Goal: Task Accomplishment & Management: Manage account settings

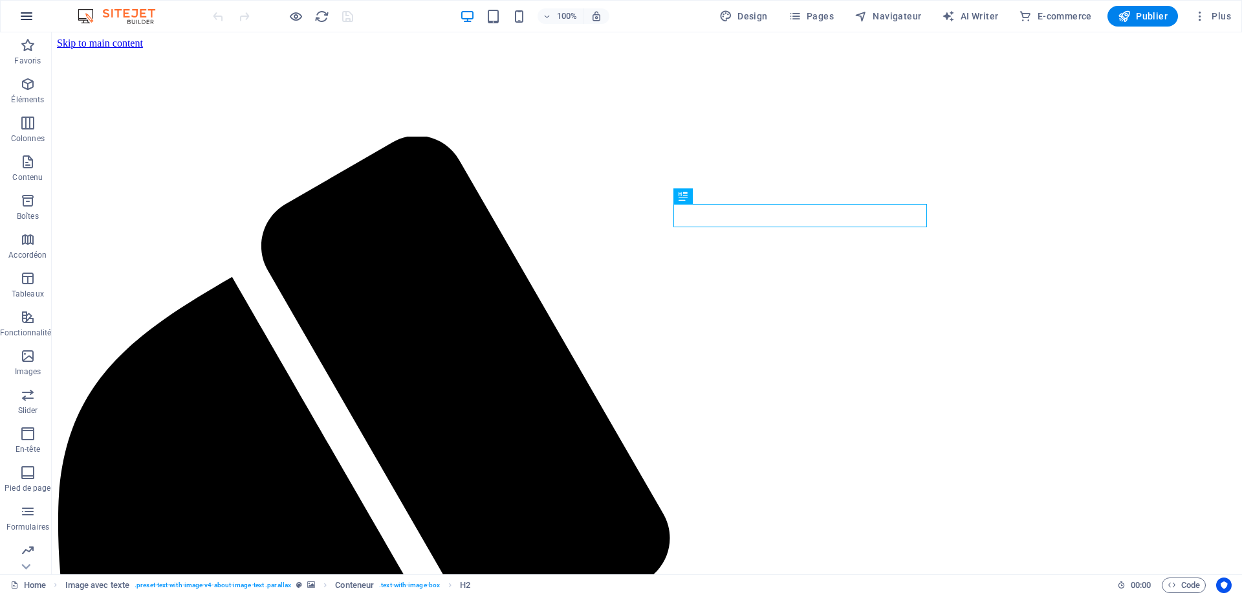
click at [28, 16] on icon "button" at bounding box center [27, 16] width 16 height 16
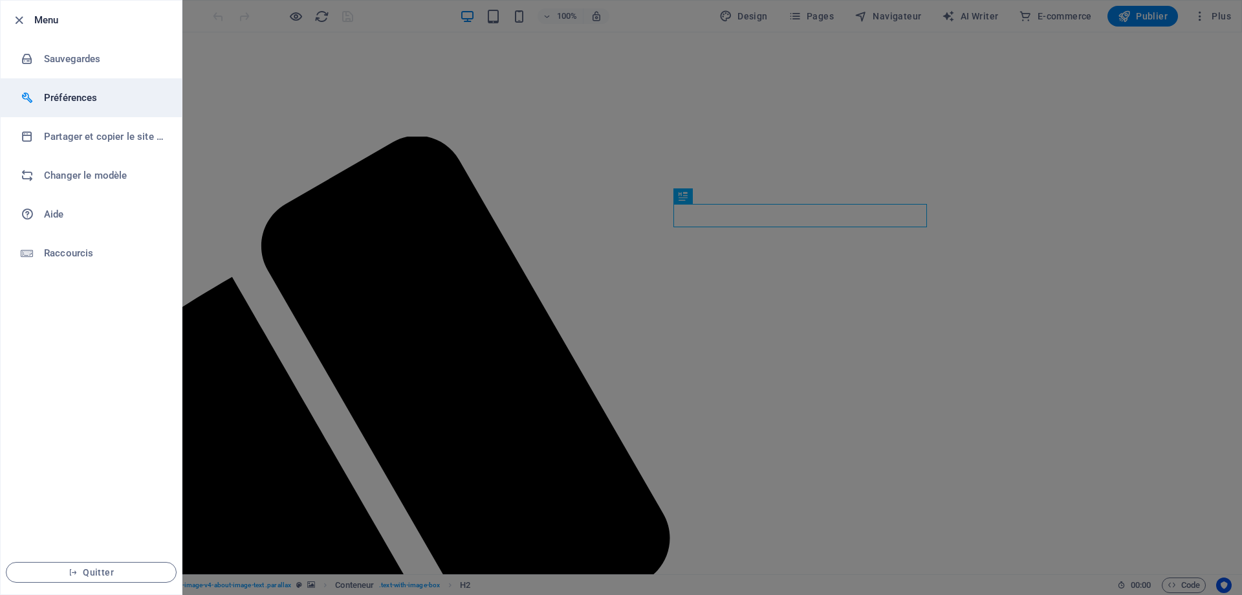
click at [77, 95] on h6 "Préférences" at bounding box center [104, 98] width 120 height 16
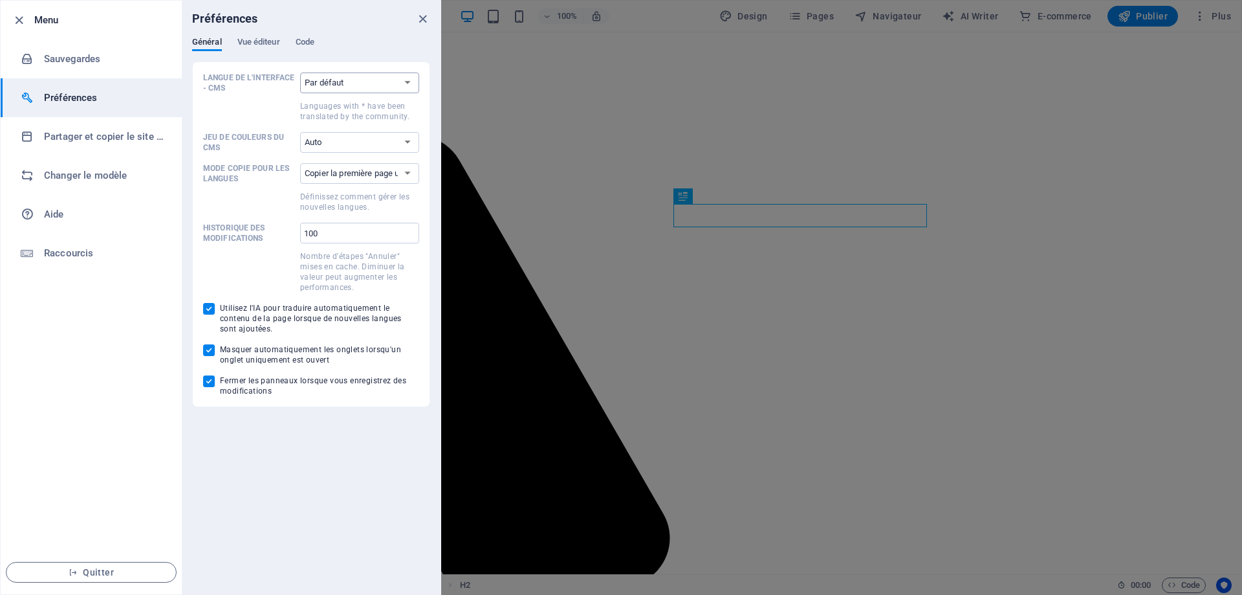
click at [407, 82] on select "Par défaut Deutsch English Español Suomi* Français Magyar Italiano Nederlands P…" at bounding box center [359, 82] width 119 height 21
click at [409, 174] on select "Copier la première page uniquement Copier toutes les pages" at bounding box center [359, 173] width 119 height 21
click at [105, 134] on h6 "Partager et copier le site web" at bounding box center [104, 137] width 120 height 16
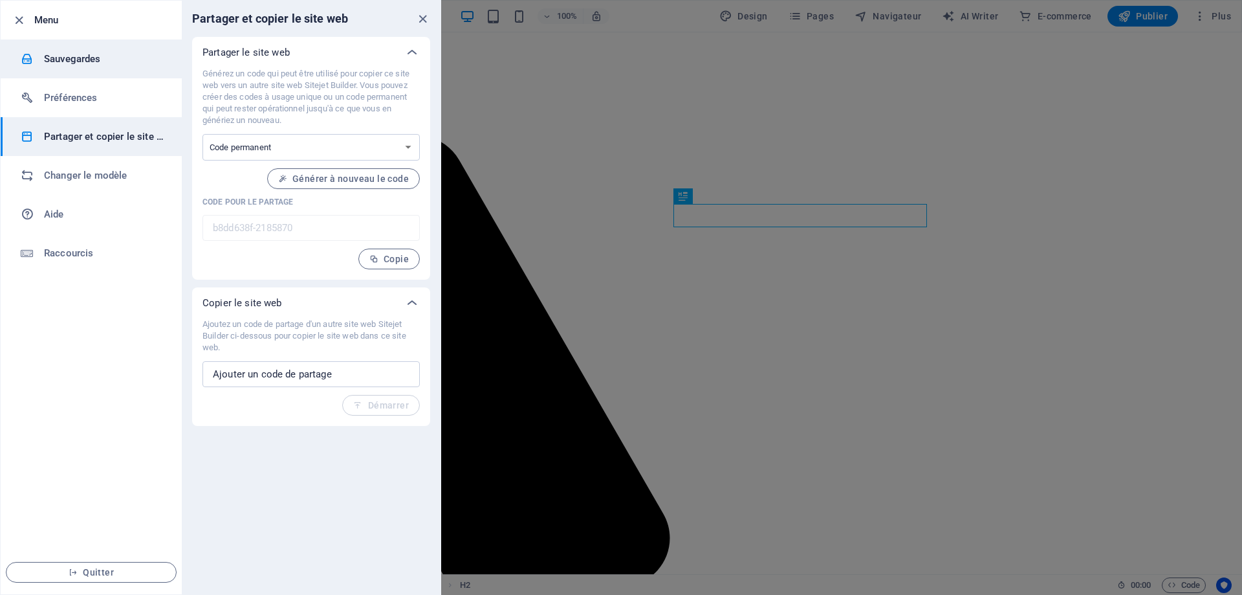
click at [81, 59] on h6 "Sauvegardes" at bounding box center [104, 59] width 120 height 16
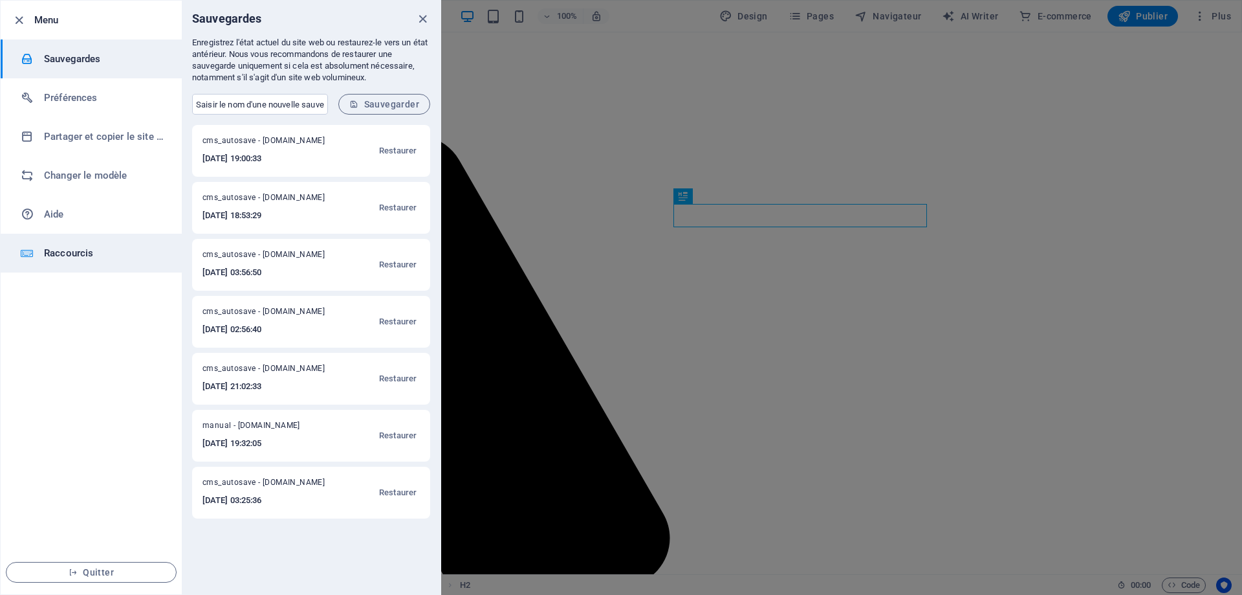
click at [61, 255] on h6 "Raccourcis" at bounding box center [104, 253] width 120 height 16
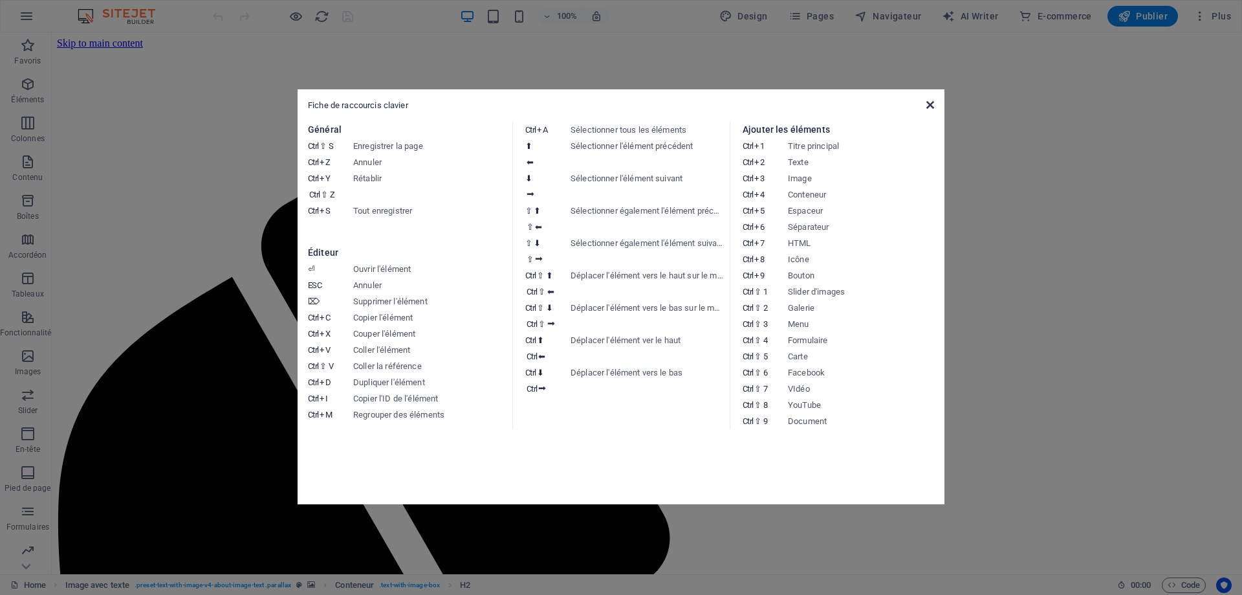
click at [927, 104] on icon at bounding box center [931, 105] width 8 height 10
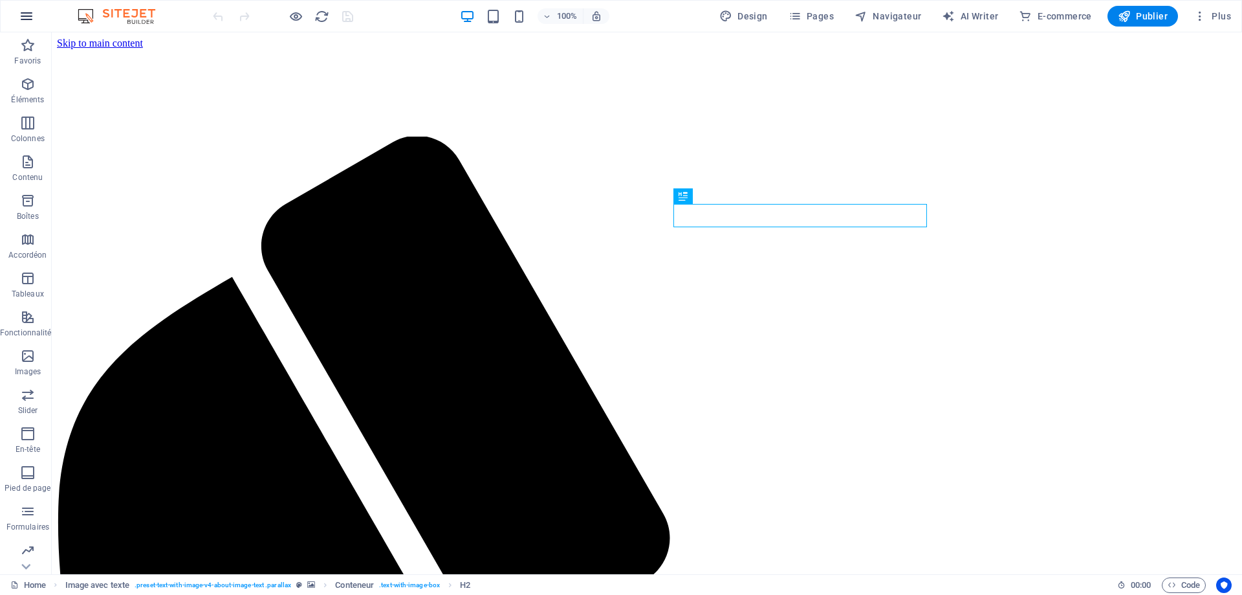
click at [28, 21] on icon "button" at bounding box center [27, 16] width 16 height 16
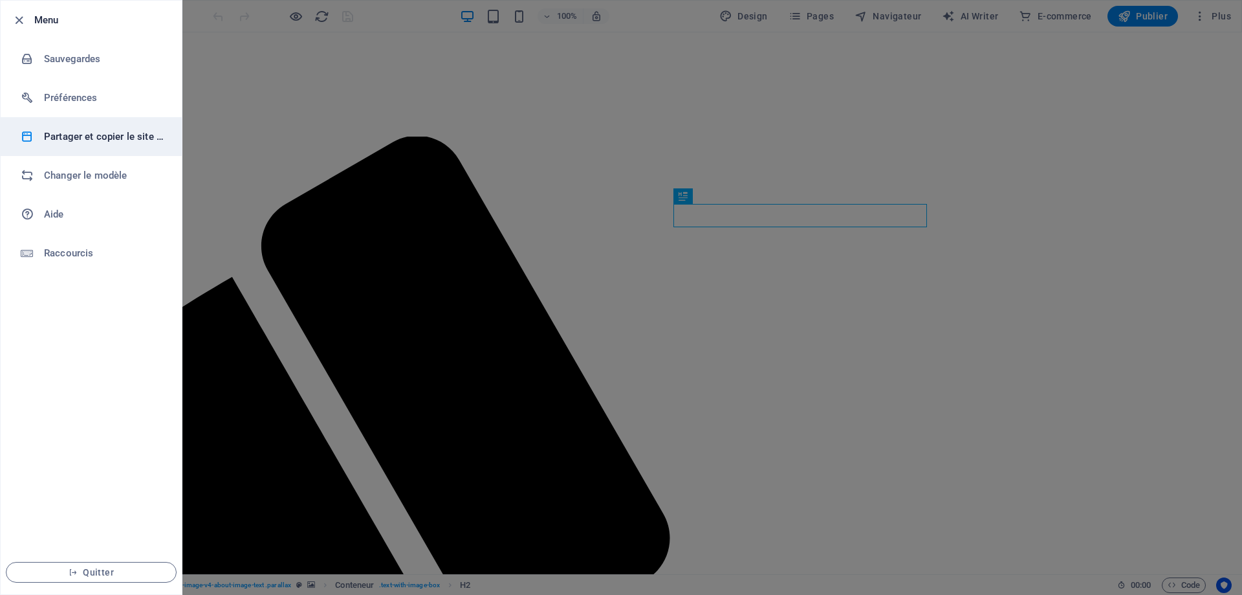
click at [94, 138] on h6 "Partager et copier le site web" at bounding box center [104, 137] width 120 height 16
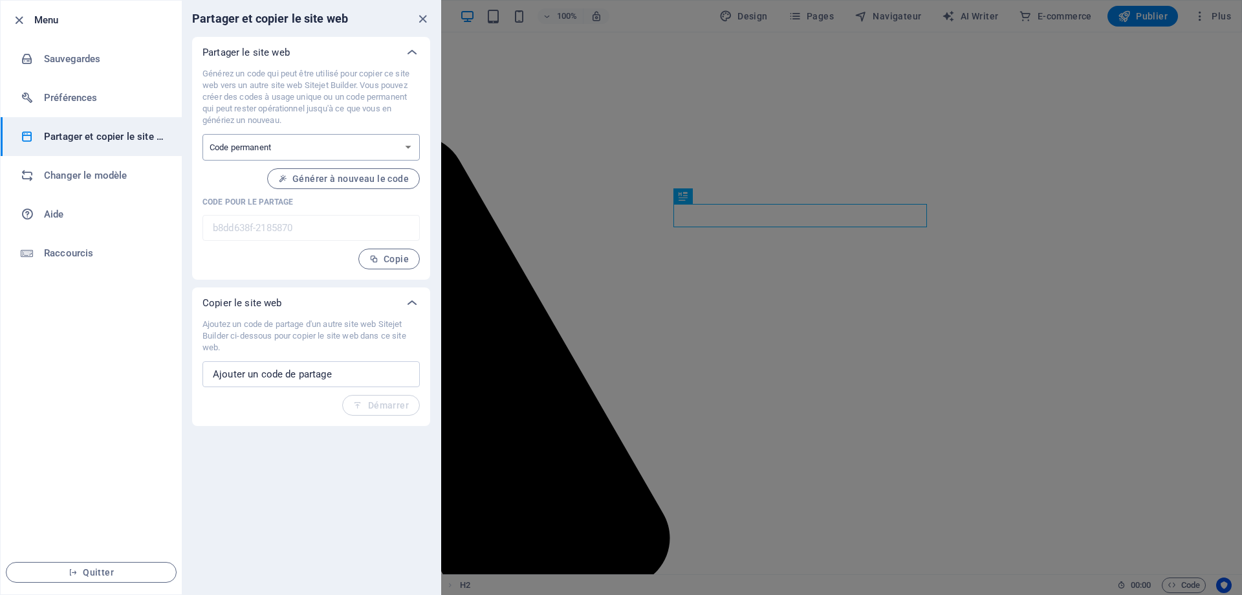
click at [410, 146] on select "Code à usage unique Code permanent" at bounding box center [311, 147] width 217 height 27
click at [342, 376] on input "text" at bounding box center [311, 374] width 217 height 26
click at [382, 256] on span "Copie" at bounding box center [388, 259] width 39 height 10
click at [280, 374] on input "text" at bounding box center [311, 374] width 217 height 26
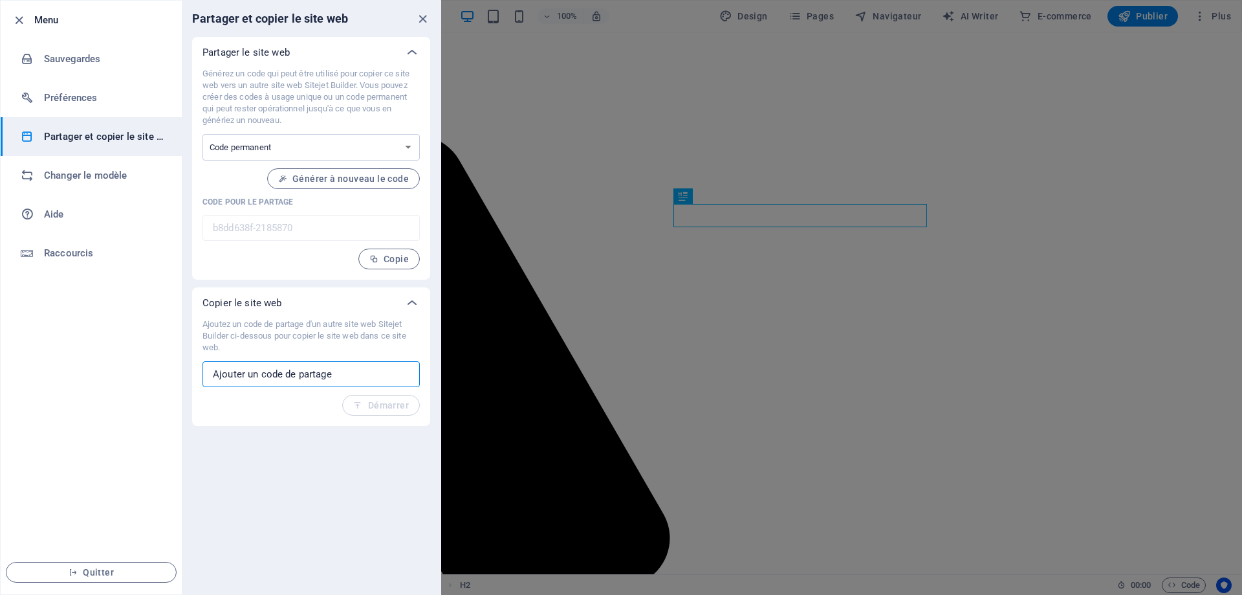
paste input "b8dd638f-2185870"
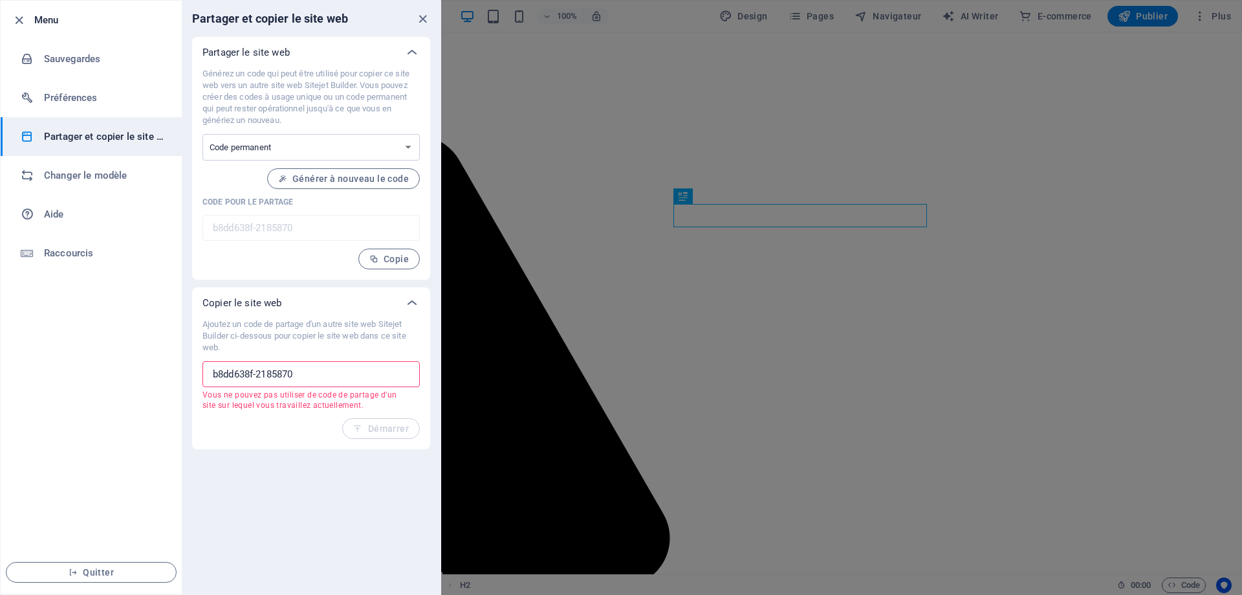
type input "b8dd638f-2185870"
click at [267, 257] on div "Générez un code qui peut être utilisé pour copier ce site web vers un autre sit…" at bounding box center [311, 168] width 217 height 201
click at [351, 177] on span "Générer à nouveau le code" at bounding box center [343, 178] width 131 height 10
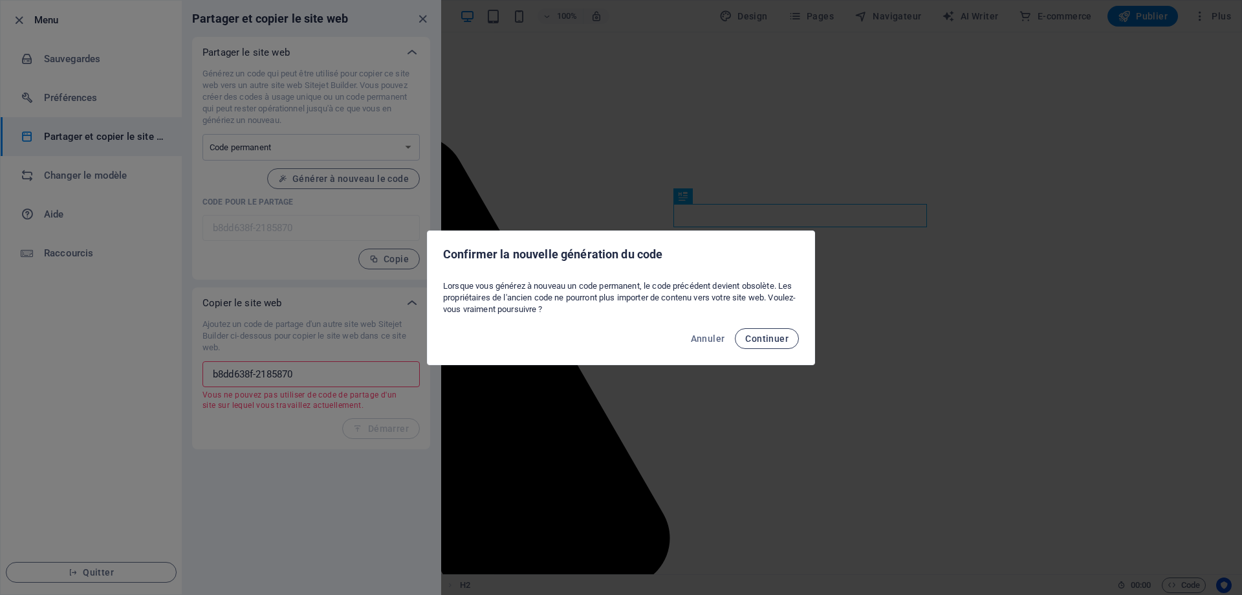
click at [775, 336] on span "Continuer" at bounding box center [766, 338] width 43 height 10
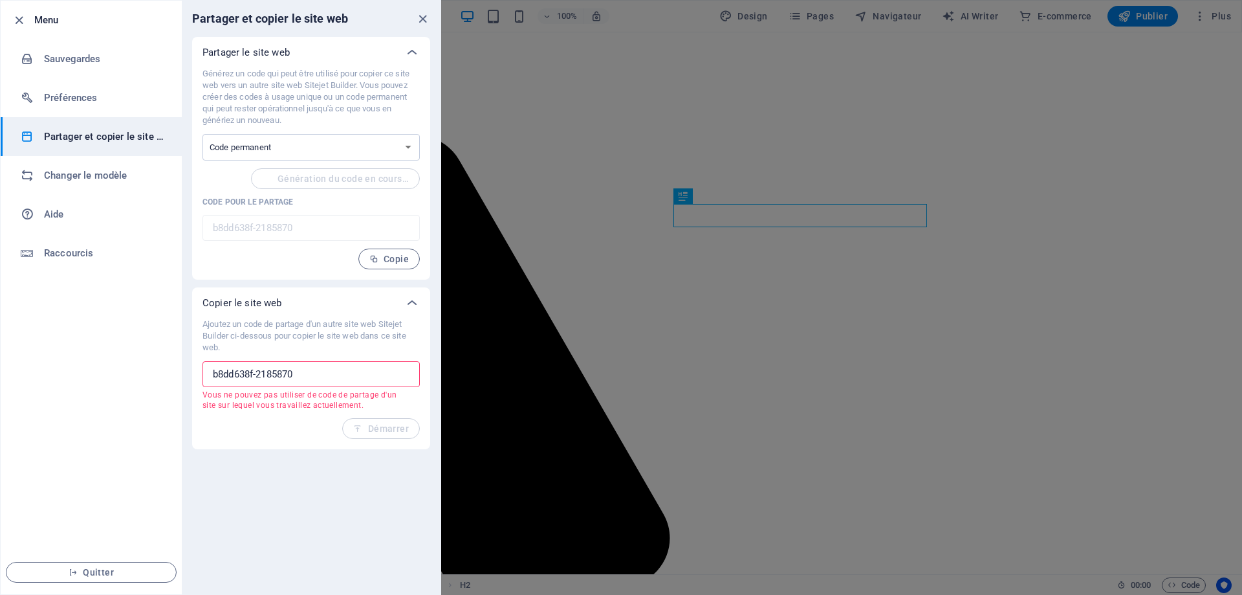
type input "72bcbeb4-2185870"
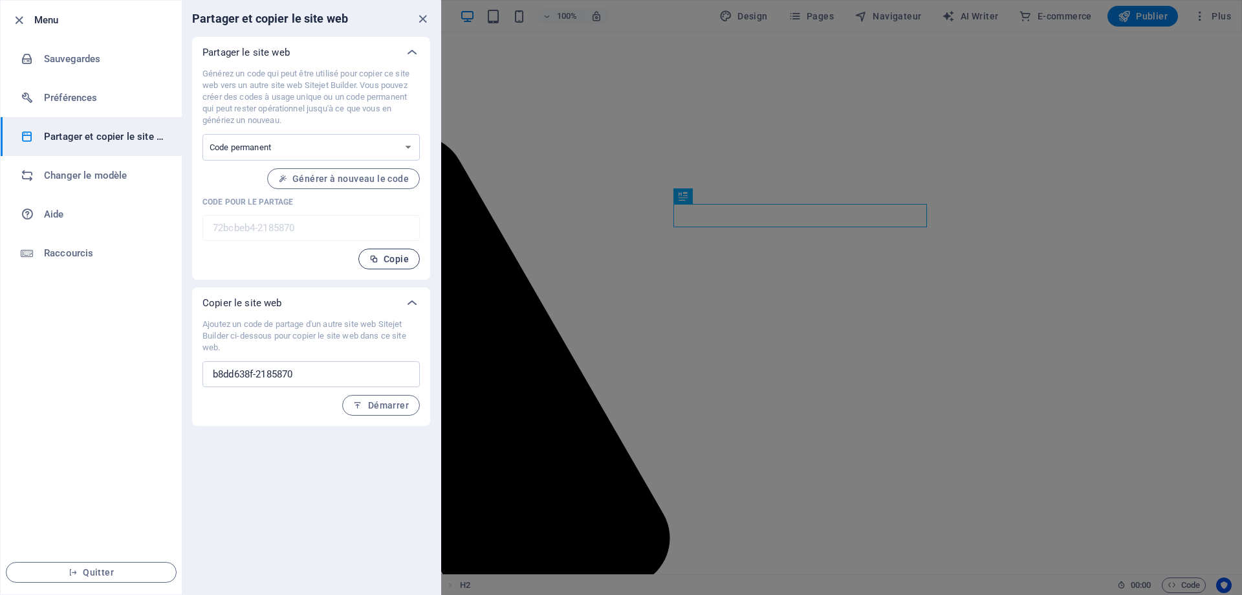
click at [399, 258] on span "Copie" at bounding box center [388, 259] width 39 height 10
drag, startPoint x: 312, startPoint y: 373, endPoint x: 148, endPoint y: 369, distance: 163.7
click at [148, 369] on div "Menu Sauvegardes Préférences Partager et copier le site web Changer le modèle A…" at bounding box center [220, 297] width 441 height 595
paste input "72bcbeb4"
type input "72bcbeb4-2185870"
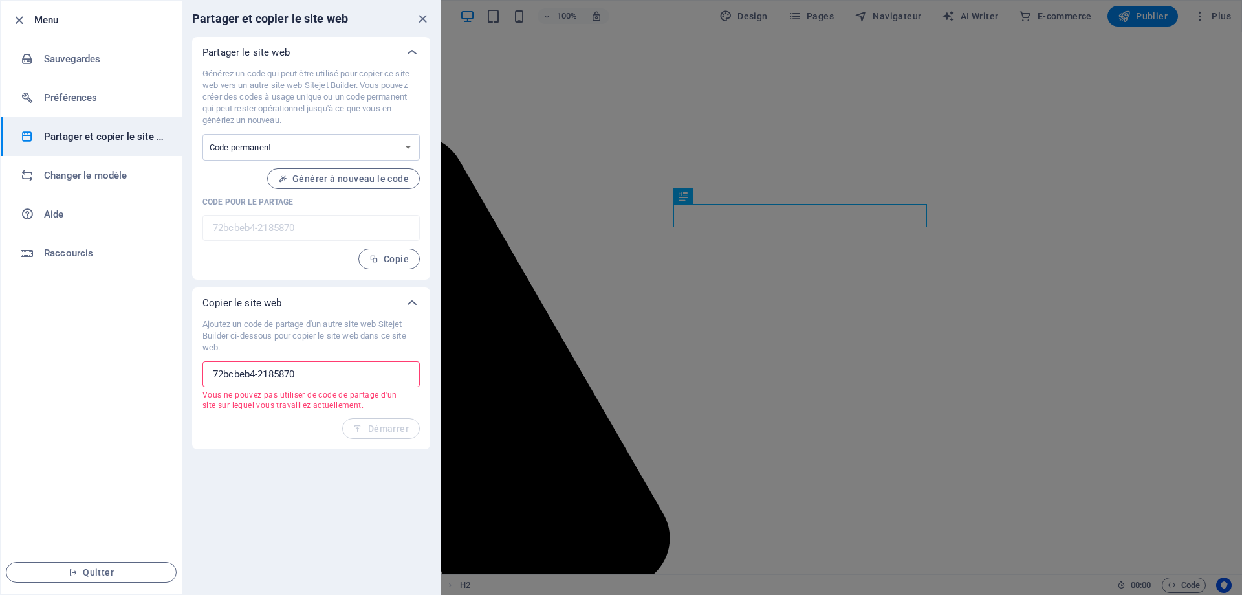
click at [318, 376] on input "72bcbeb4-2185870" at bounding box center [311, 374] width 217 height 26
drag, startPoint x: 316, startPoint y: 375, endPoint x: 114, endPoint y: 370, distance: 201.9
click at [114, 373] on div "Menu Sauvegardes Préférences Partager et copier le site web Changer le modèle A…" at bounding box center [220, 297] width 441 height 595
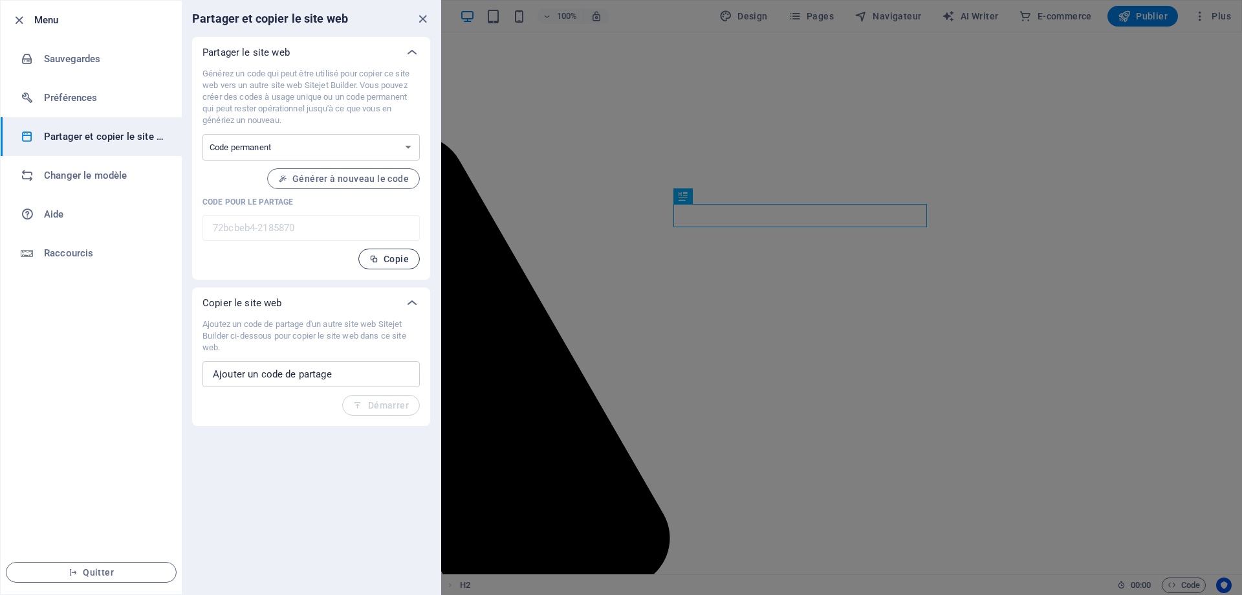
click at [397, 259] on span "Copie" at bounding box center [388, 259] width 39 height 10
click at [371, 177] on span "Générer à nouveau le code" at bounding box center [343, 178] width 131 height 10
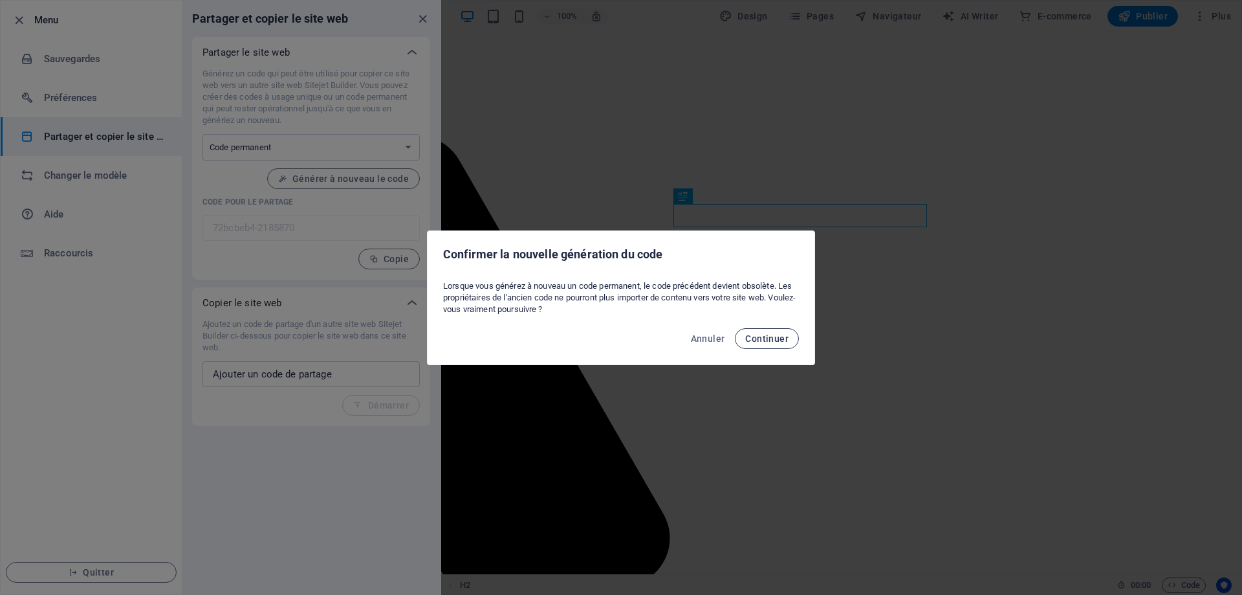
click at [778, 338] on span "Continuer" at bounding box center [766, 338] width 43 height 10
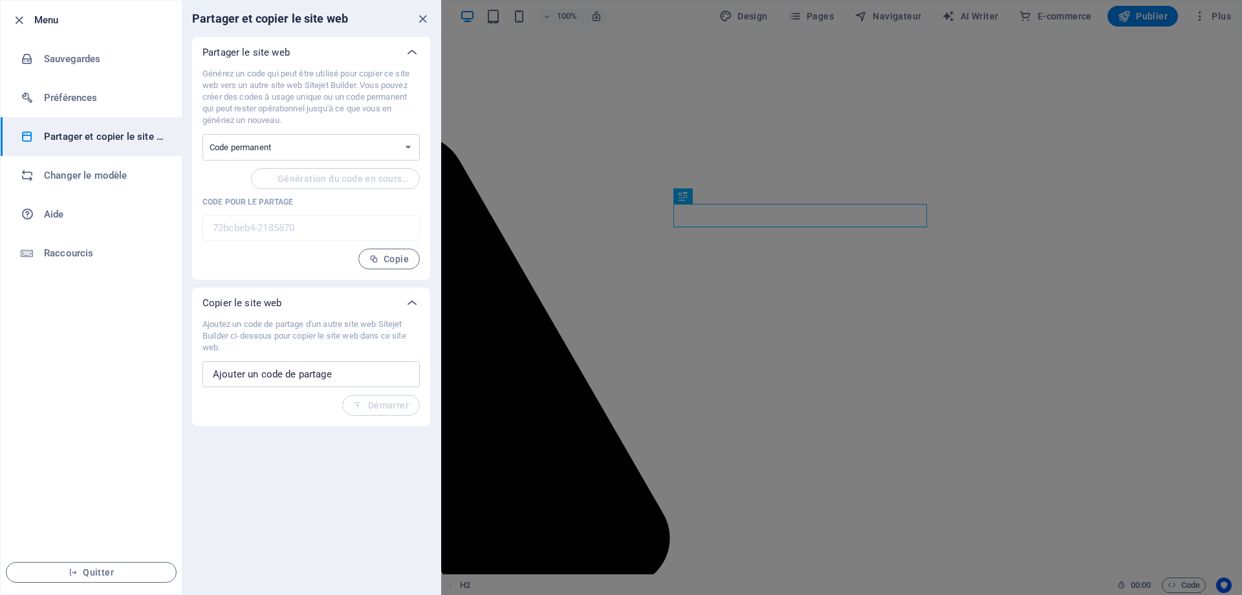
type input "482ef22d-2185870"
click at [314, 374] on input "text" at bounding box center [311, 374] width 217 height 26
click at [381, 252] on button "Copie" at bounding box center [388, 258] width 61 height 21
click at [323, 376] on input "text" at bounding box center [311, 374] width 217 height 26
click at [385, 259] on span "Copie" at bounding box center [388, 259] width 39 height 10
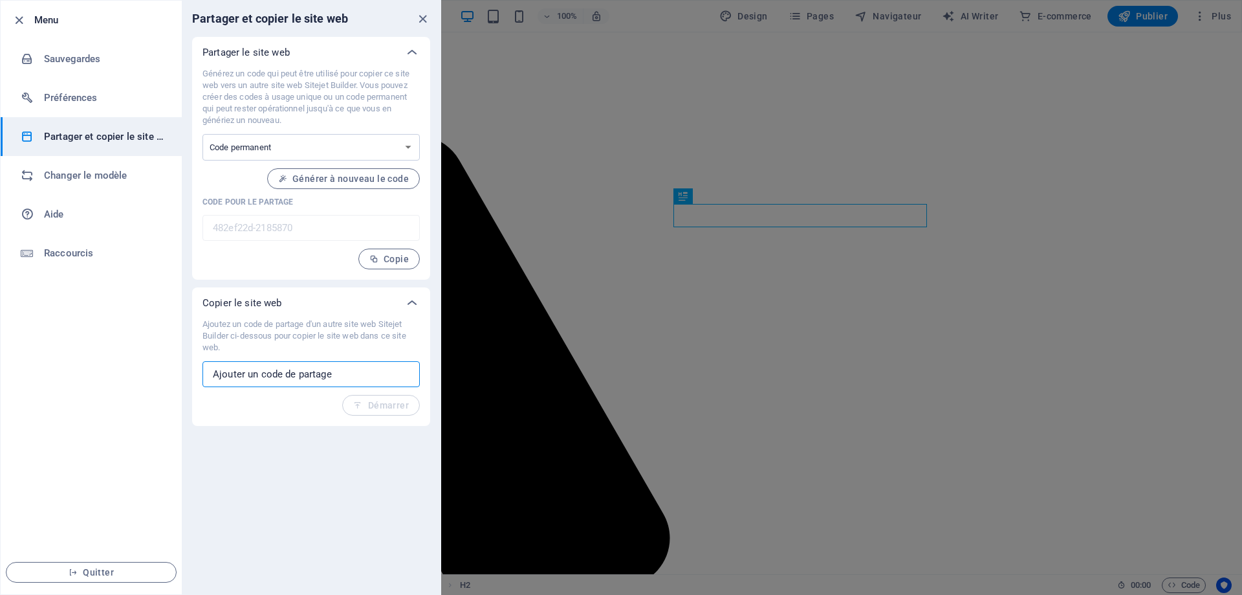
paste input "482ef22d-2185870"
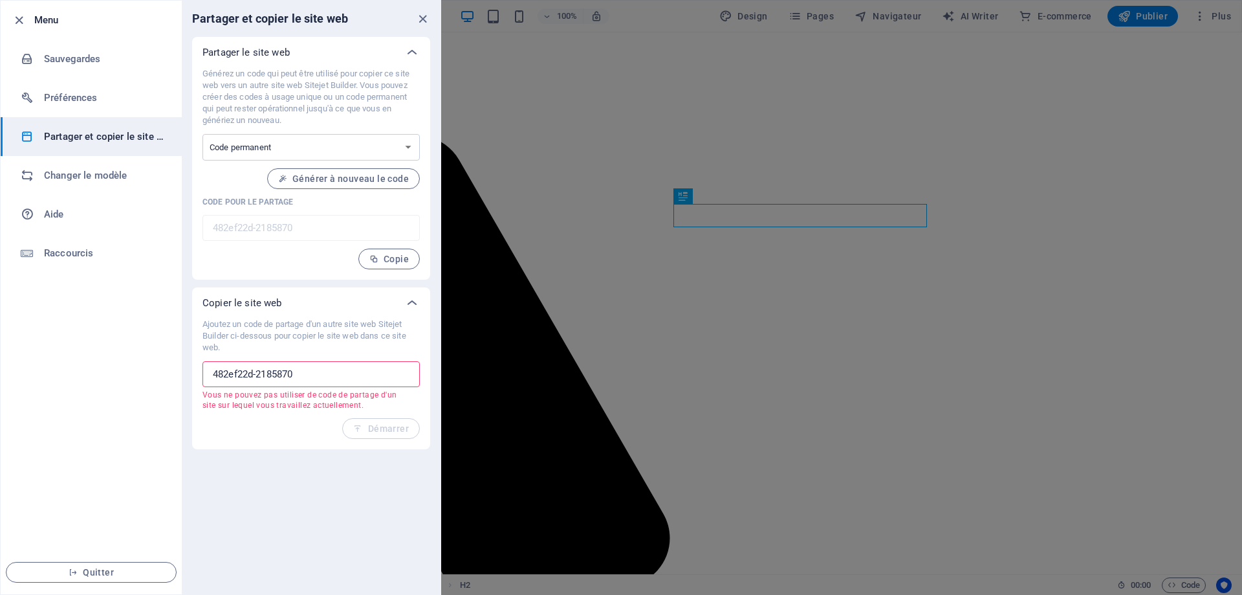
type input "482ef22d-2185870"
click at [271, 478] on div "Partager et copier le site web Partager le site web Générez un code qui peut êt…" at bounding box center [311, 297] width 259 height 593
click at [92, 177] on h6 "Changer le modèle" at bounding box center [104, 176] width 120 height 16
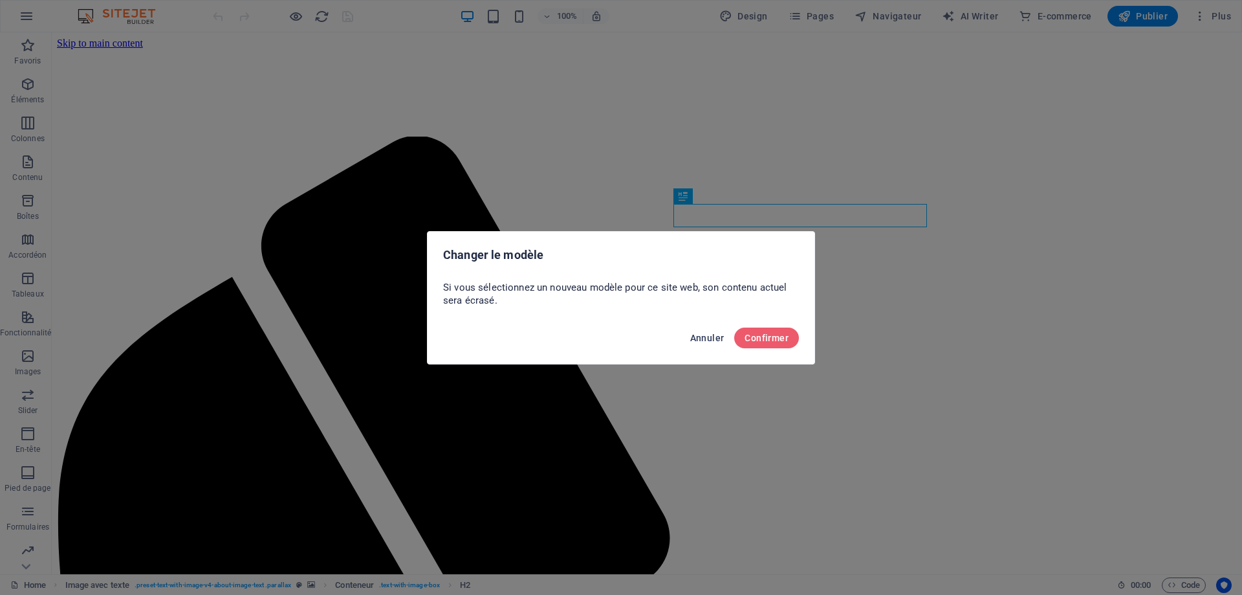
click at [712, 338] on span "Annuler" at bounding box center [707, 338] width 34 height 10
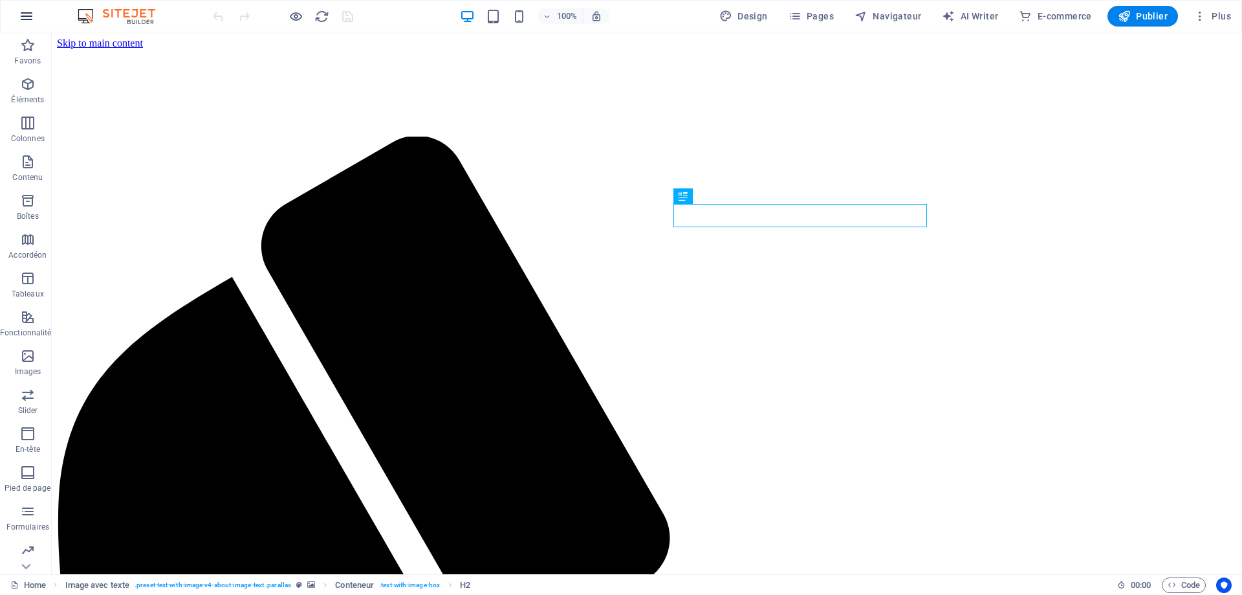
click at [25, 17] on icon "button" at bounding box center [27, 16] width 16 height 16
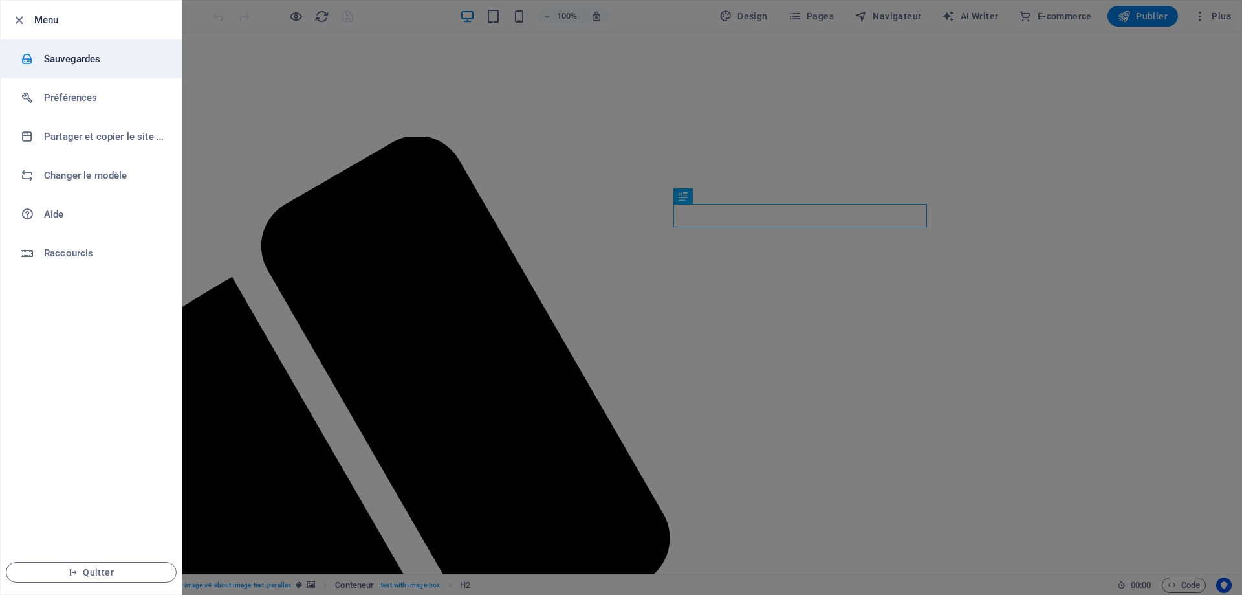
click at [71, 56] on h6 "Sauvegardes" at bounding box center [104, 59] width 120 height 16
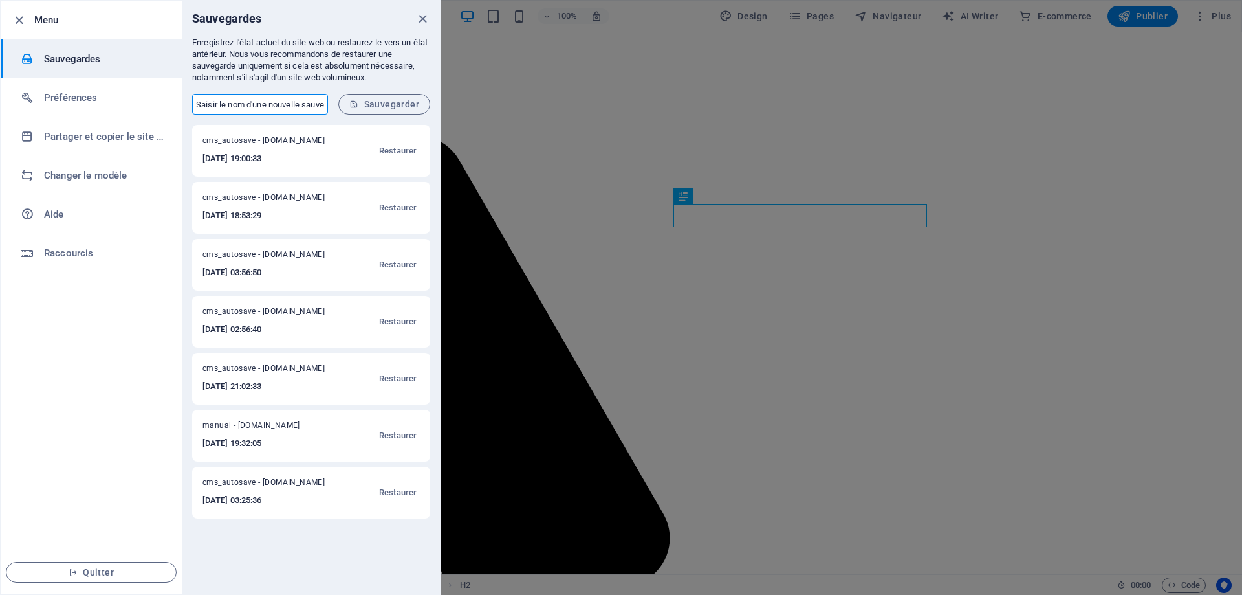
click at [314, 104] on input "text" at bounding box center [260, 104] width 136 height 21
type input "site web rcmv"
click at [399, 104] on span "Sauvegarder" at bounding box center [384, 104] width 70 height 10
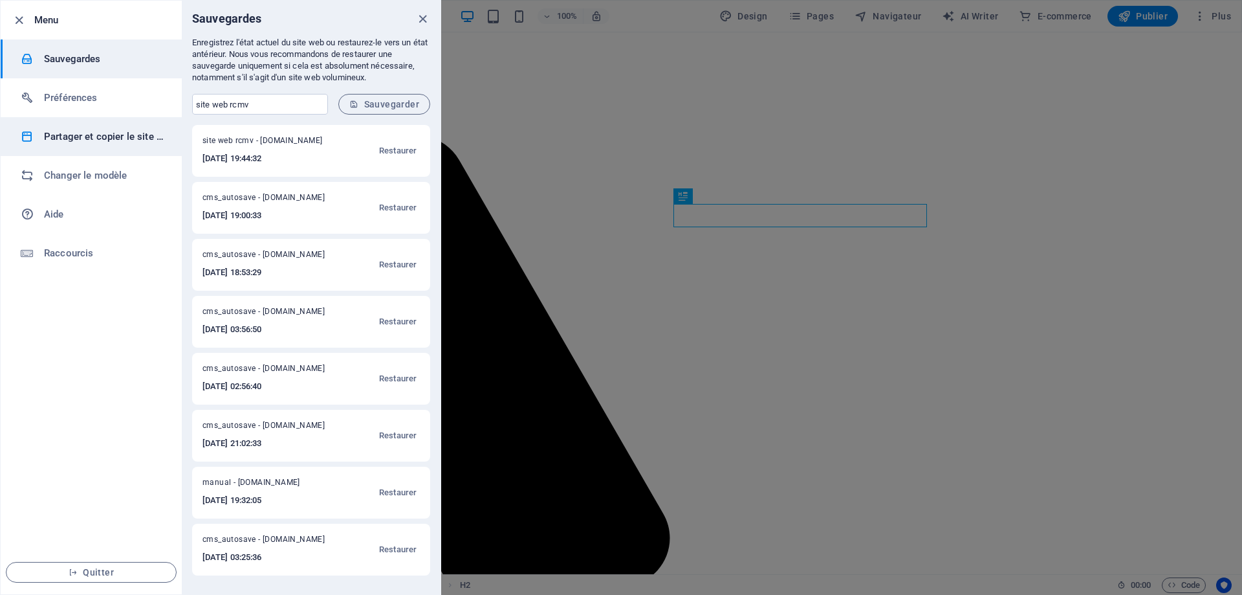
click at [105, 133] on h6 "Partager et copier le site web" at bounding box center [104, 137] width 120 height 16
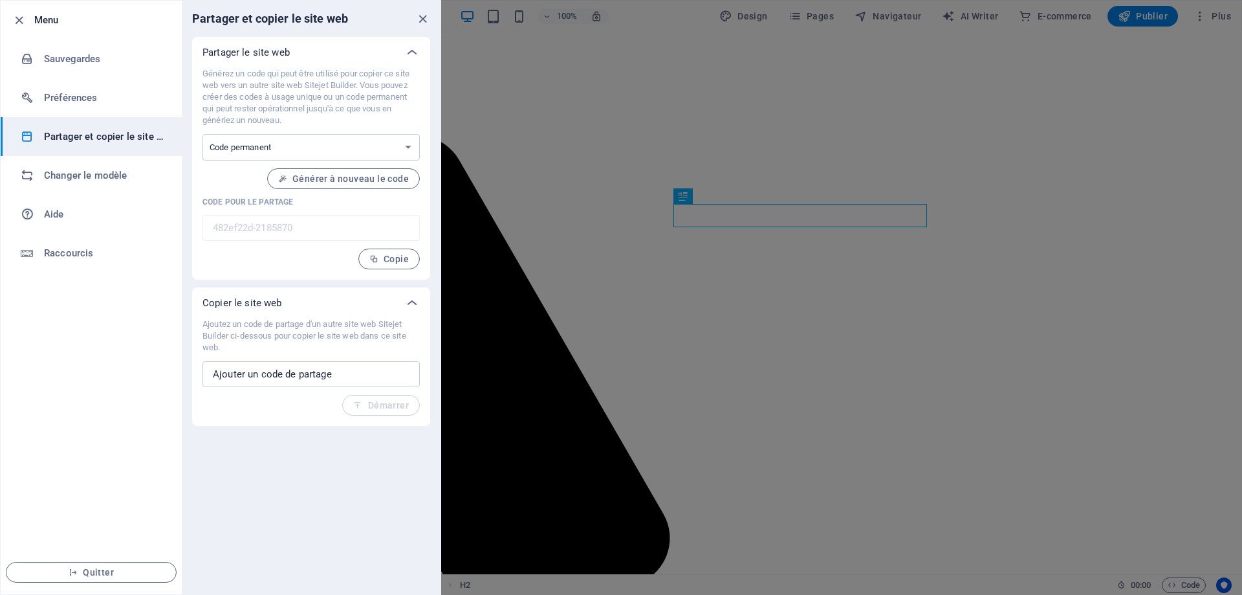
click at [228, 305] on p "Copier le site web" at bounding box center [243, 302] width 80 height 13
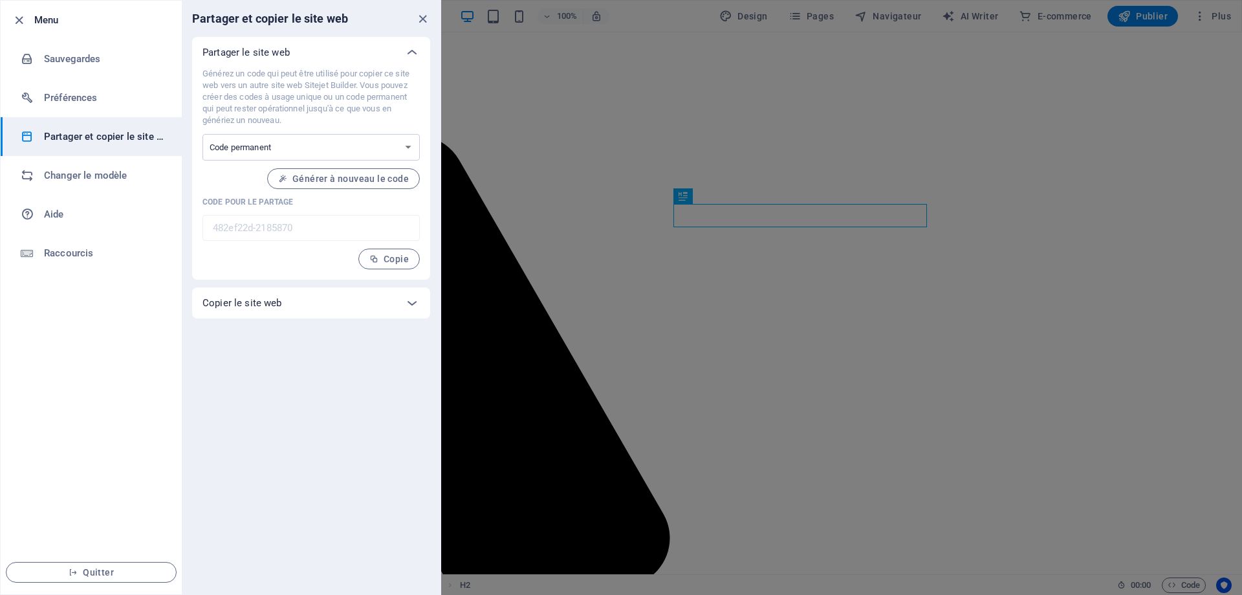
click at [228, 305] on p "Copier le site web" at bounding box center [243, 302] width 80 height 13
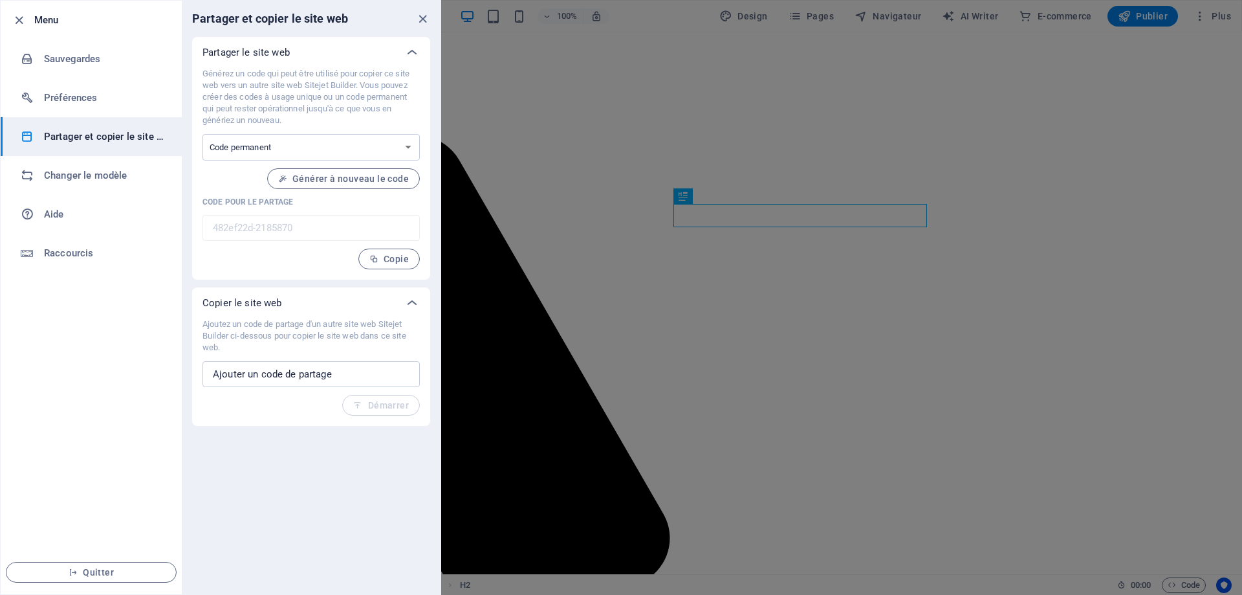
click at [32, 17] on div at bounding box center [22, 20] width 23 height 16
click at [422, 19] on icon "close" at bounding box center [422, 19] width 15 height 15
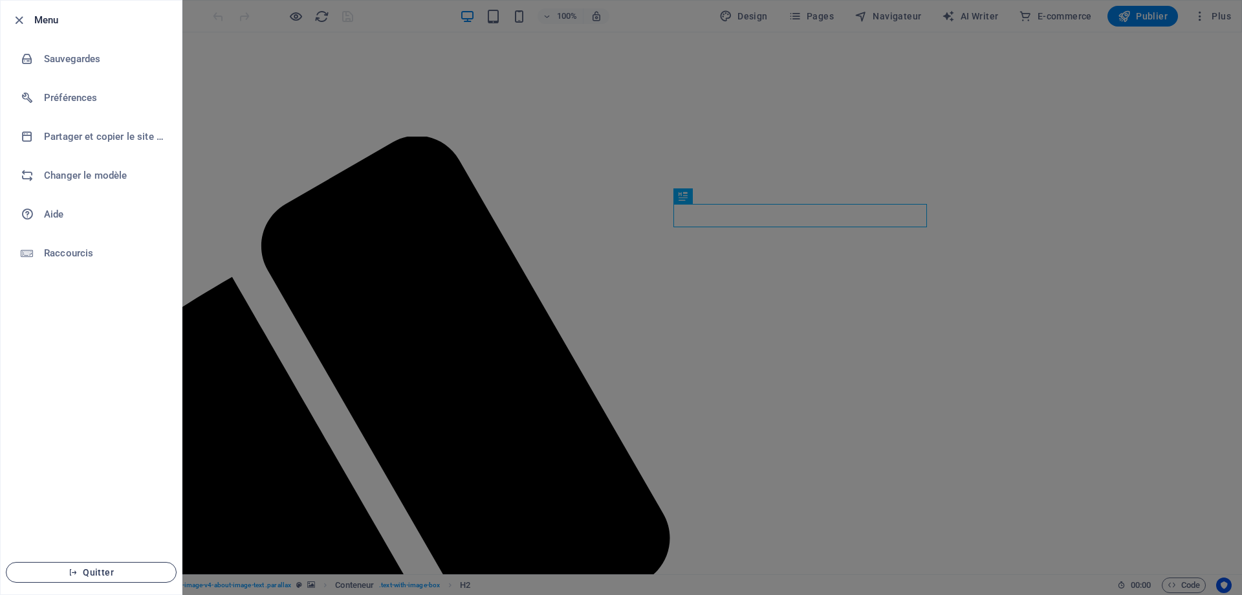
click at [93, 571] on span "Quitter" at bounding box center [91, 572] width 149 height 10
